Goal: Task Accomplishment & Management: Use online tool/utility

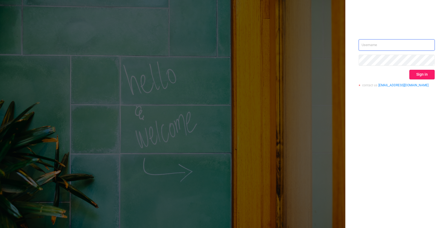
type input "[EMAIL_ADDRESS]"
click at [429, 75] on button "Sign in" at bounding box center [422, 75] width 25 height 10
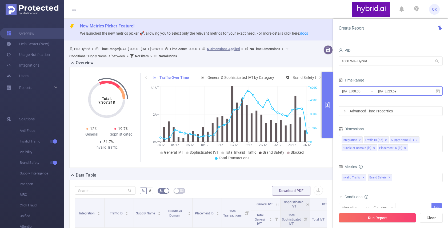
click at [401, 93] on input "[DATE] 23:59" at bounding box center [399, 91] width 43 height 7
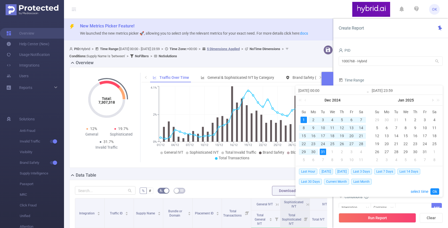
click at [433, 101] on link at bounding box center [432, 100] width 5 height 11
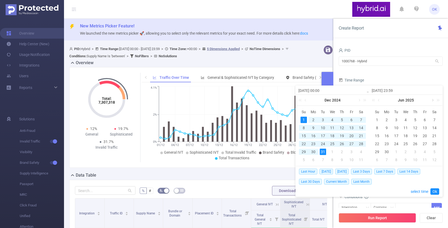
click at [433, 101] on link at bounding box center [432, 100] width 5 height 11
click at [432, 100] on link at bounding box center [432, 100] width 5 height 11
click at [386, 142] on div "18" at bounding box center [387, 144] width 6 height 6
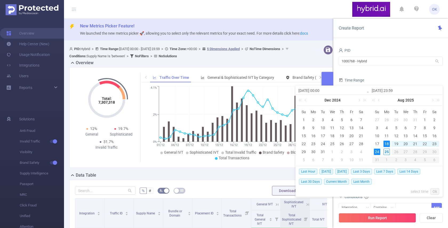
click at [374, 154] on div "24" at bounding box center [377, 152] width 6 height 6
type input "[DATE] 00:00"
type input "[DATE] 23:59"
type input "[DATE] 00:00"
type input "[DATE] 23:59"
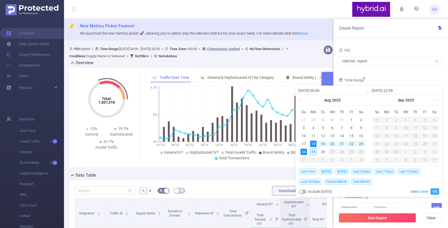
click at [437, 192] on link "Ok" at bounding box center [435, 192] width 9 height 6
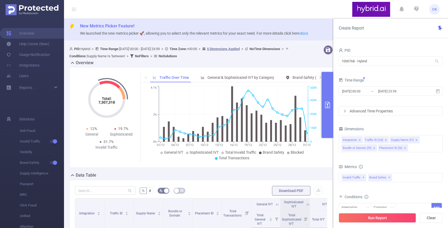
click at [386, 108] on div "Advanced Time Properties" at bounding box center [391, 111] width 104 height 9
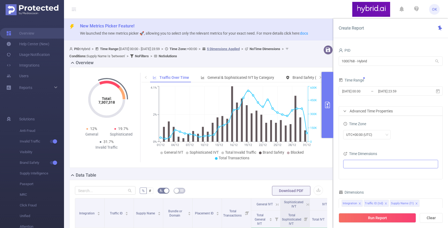
click at [351, 163] on ul at bounding box center [389, 164] width 88 height 8
click at [354, 176] on span at bounding box center [353, 174] width 4 height 4
click at [404, 146] on div "Time Zone UTC+00:00 (UTC) Time Dimensions Date" at bounding box center [391, 147] width 104 height 63
click at [375, 187] on div "PID 1000768 - Hybrid 1000768 - Hybrid Time Range [DATE] 00:00 _ [DATE] 23:59 Ad…" at bounding box center [391, 186] width 104 height 278
click at [426, 205] on div "Integration Traffic ID (tid) Supply Name (l1) Bundle or Domain (l5) Placement I…" at bounding box center [391, 203] width 98 height 9
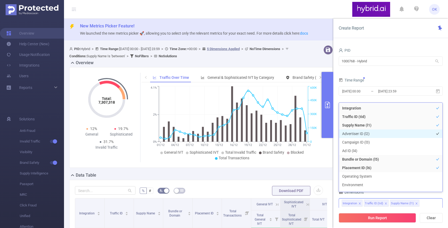
click at [350, 134] on li "Advertiser ID (l2)" at bounding box center [391, 134] width 104 height 9
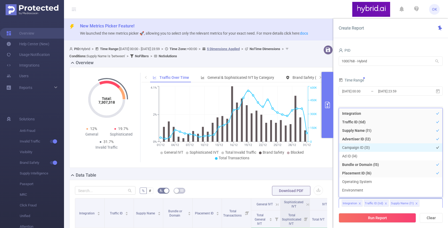
click at [349, 146] on li "Campaign ID (l3)" at bounding box center [391, 148] width 104 height 9
click at [348, 155] on li "Ad ID (l4)" at bounding box center [391, 156] width 104 height 9
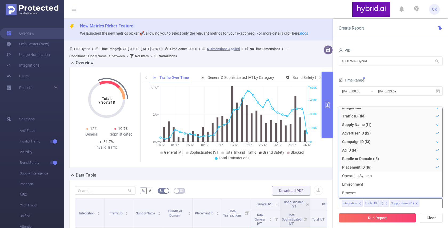
scroll to position [1, 0]
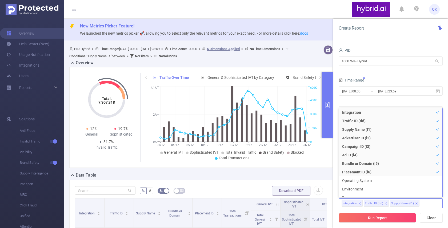
click at [406, 100] on div "Time Range [DATE] 00:00 _ [DATE] 23:59" at bounding box center [391, 88] width 104 height 23
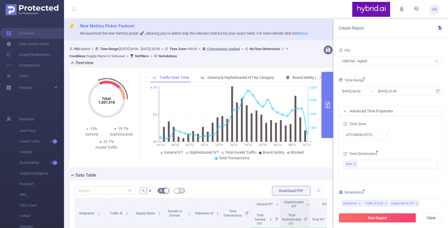
click at [386, 184] on div "PID 1000768 - Hybrid 1000768 - Hybrid Time Range [DATE] 00:00 _ [DATE] 23:59 Ad…" at bounding box center [391, 190] width 104 height 286
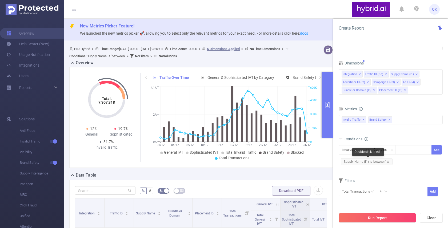
click at [388, 162] on icon "icon: close" at bounding box center [388, 162] width 3 height 3
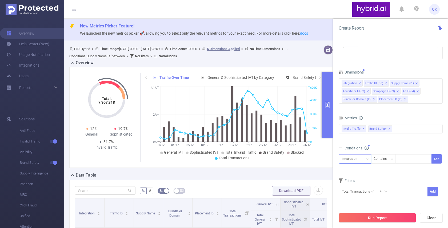
click at [367, 158] on icon "icon: down" at bounding box center [367, 159] width 3 height 3
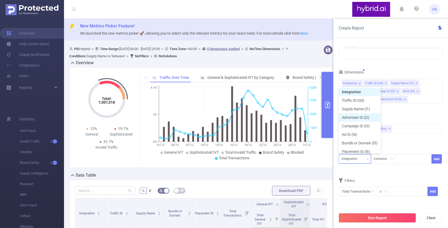
scroll to position [3, 0]
click at [359, 104] on li "Supply Name (l1)" at bounding box center [360, 106] width 42 height 9
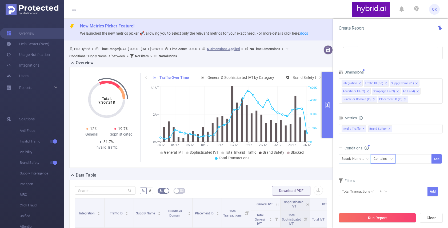
click at [385, 156] on div "Contains" at bounding box center [382, 159] width 17 height 9
click at [381, 178] on li "Is" at bounding box center [388, 178] width 35 height 9
click at [405, 159] on div at bounding box center [413, 159] width 31 height 9
type input "ы"
type input "sape"
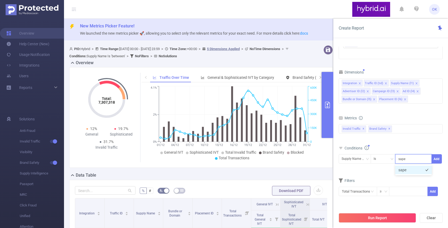
click at [409, 168] on li "sape" at bounding box center [413, 170] width 37 height 9
click at [439, 159] on button "Add" at bounding box center [437, 158] width 10 height 9
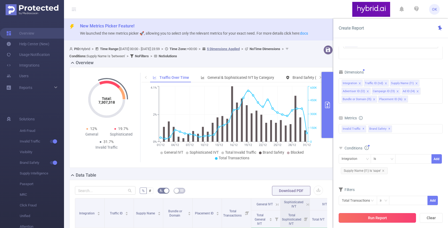
click at [380, 218] on button "Run Report" at bounding box center [377, 218] width 77 height 10
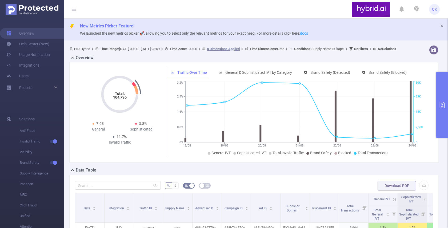
click at [432, 167] on div "Total: 104,736 Total: 104,736 7.9% General 3.8% Sophisticated 11.7% Invalid Tra…" at bounding box center [254, 114] width 374 height 105
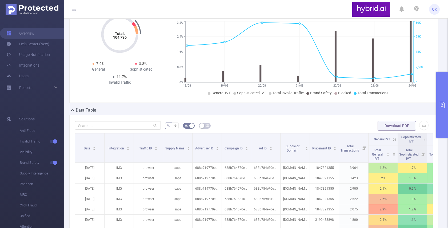
scroll to position [64, 0]
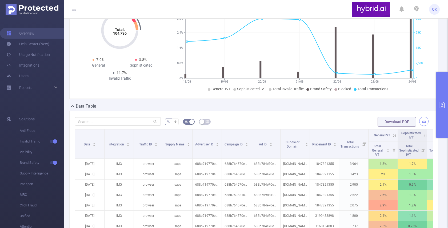
click at [423, 126] on button "button" at bounding box center [423, 121] width 9 height 9
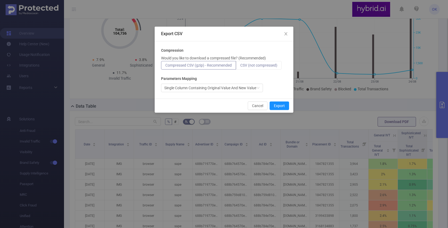
click at [269, 65] on span "CSV (not compressed)" at bounding box center [258, 65] width 37 height 4
click at [240, 67] on input "CSV (not compressed)" at bounding box center [240, 67] width 0 height 0
click at [284, 105] on button "Export" at bounding box center [279, 106] width 19 height 9
